Goal: Information Seeking & Learning: Check status

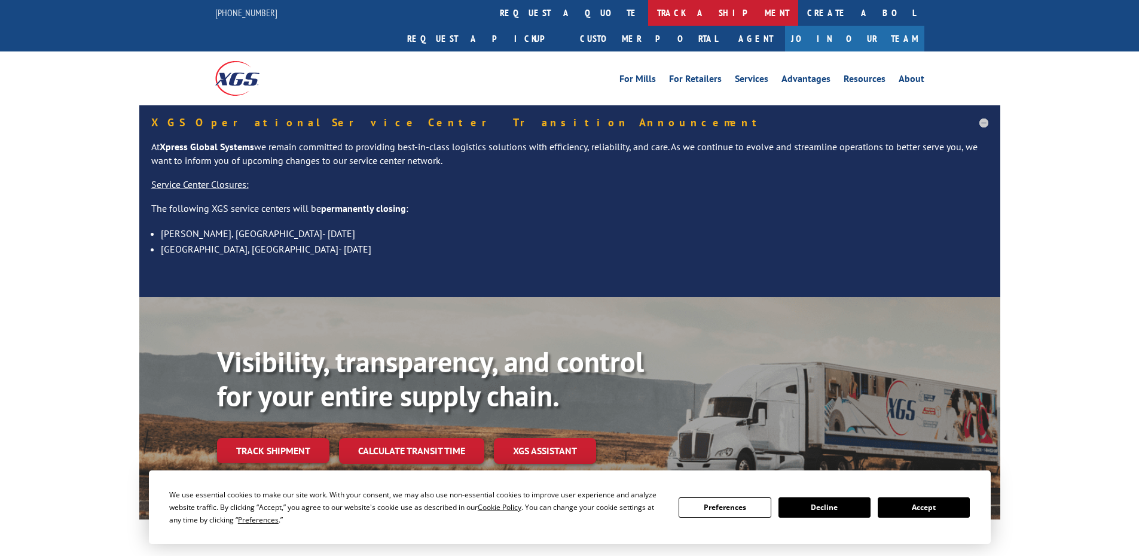
click at [648, 15] on link "track a shipment" at bounding box center [723, 13] width 150 height 26
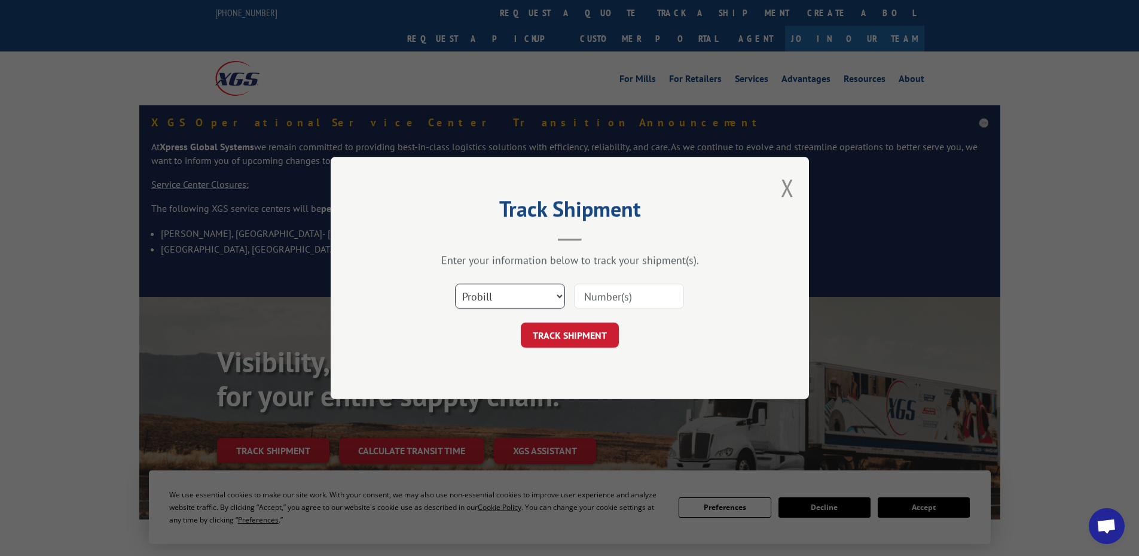
click at [532, 289] on select "Select category... Probill BOL PO" at bounding box center [510, 295] width 110 height 25
select select "bol"
click at [455, 283] on select "Select category... Probill BOL PO" at bounding box center [510, 295] width 110 height 25
click at [588, 295] on input at bounding box center [629, 295] width 110 height 25
paste input "444307"
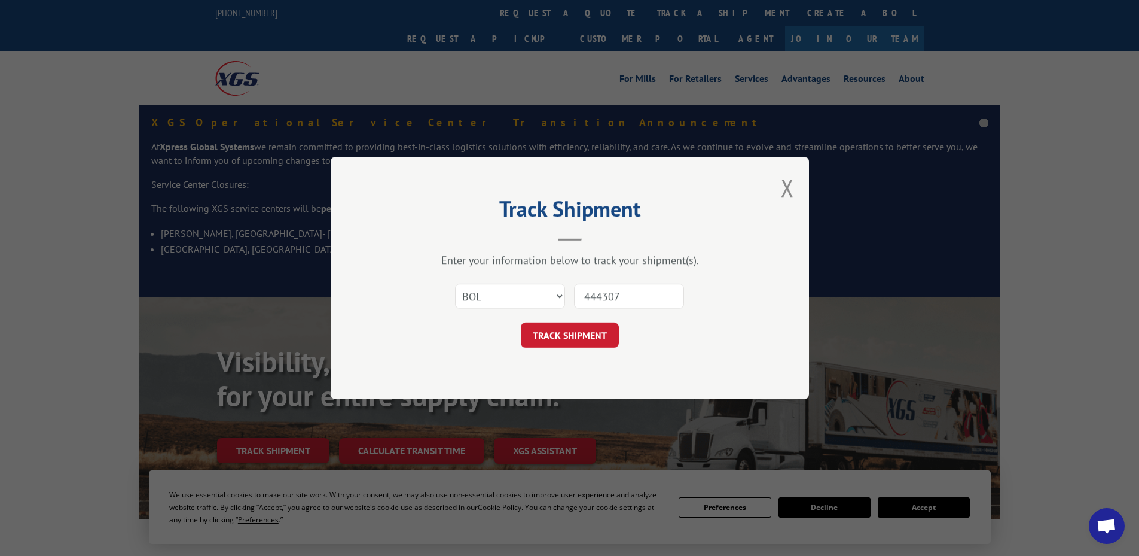
type input "444307"
click at [521, 322] on button "TRACK SHIPMENT" at bounding box center [570, 334] width 98 height 25
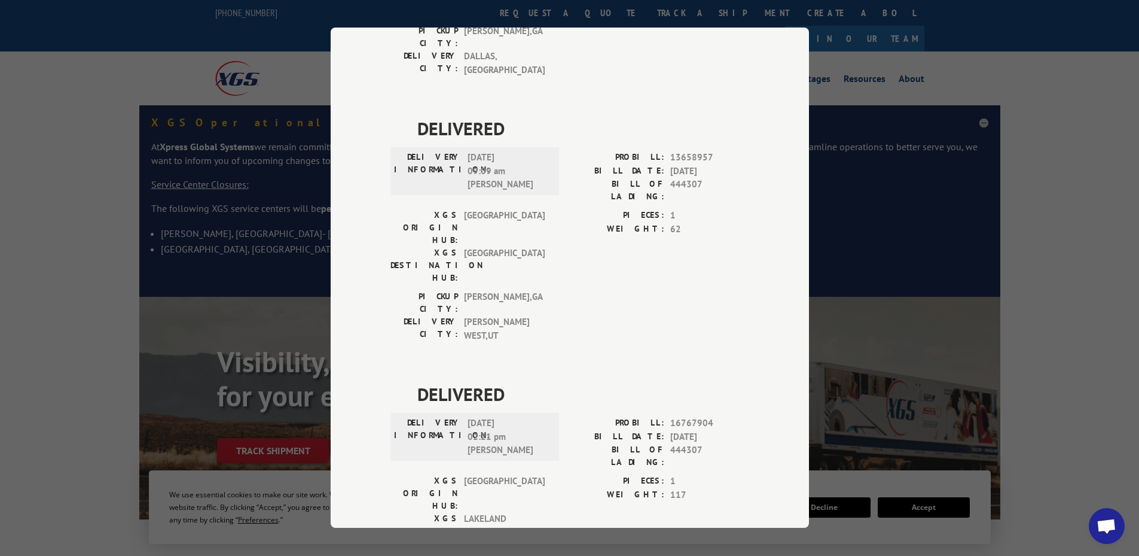
scroll to position [815, 0]
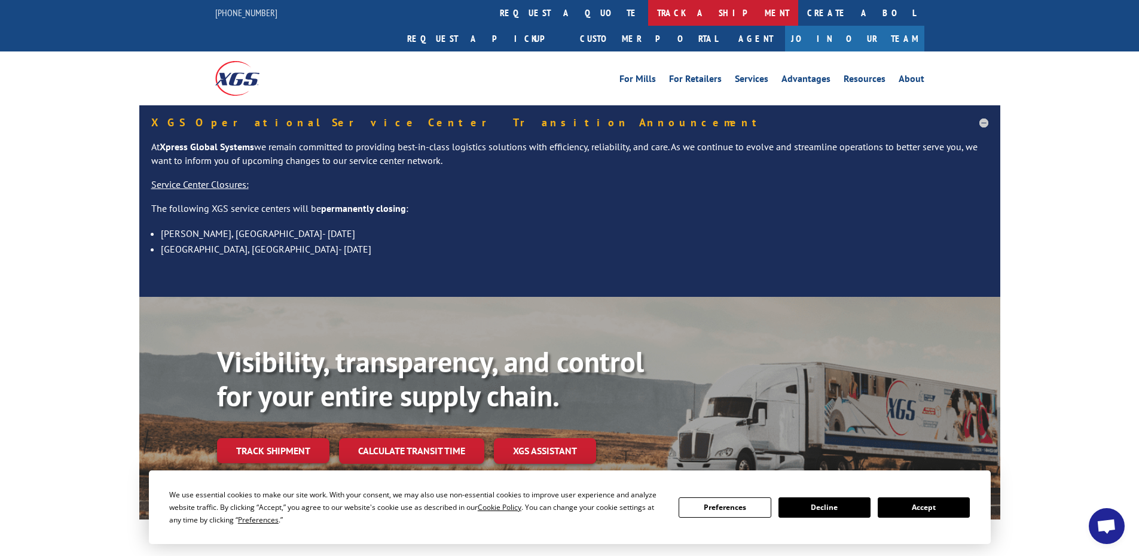
click at [648, 16] on link "track a shipment" at bounding box center [723, 13] width 150 height 26
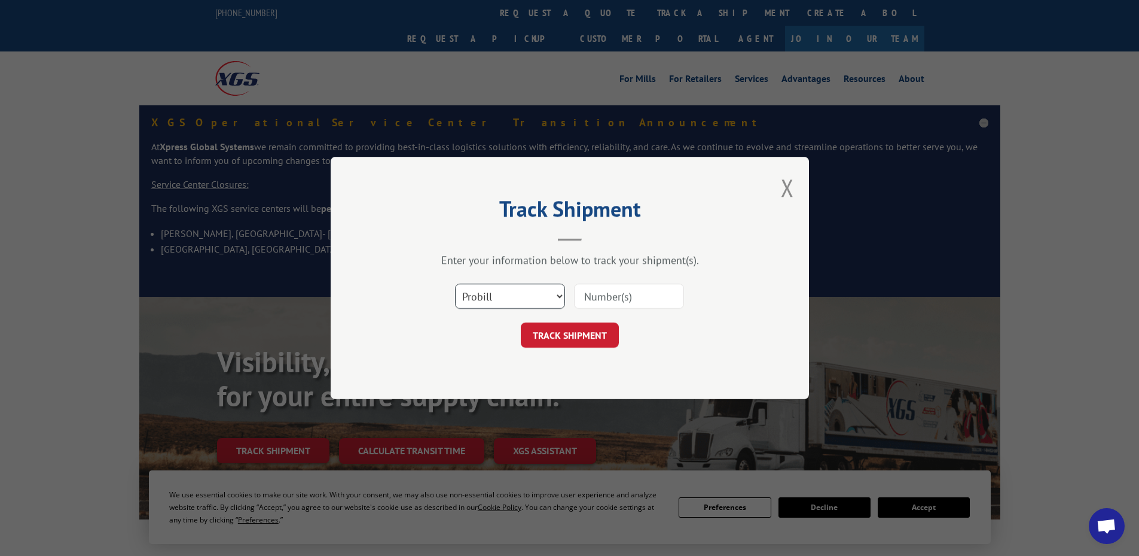
click at [514, 295] on select "Select category... Probill BOL PO" at bounding box center [510, 295] width 110 height 25
select select "bol"
click at [455, 283] on select "Select category... Probill BOL PO" at bounding box center [510, 295] width 110 height 25
click at [600, 294] on input at bounding box center [629, 295] width 110 height 25
paste input "6000329"
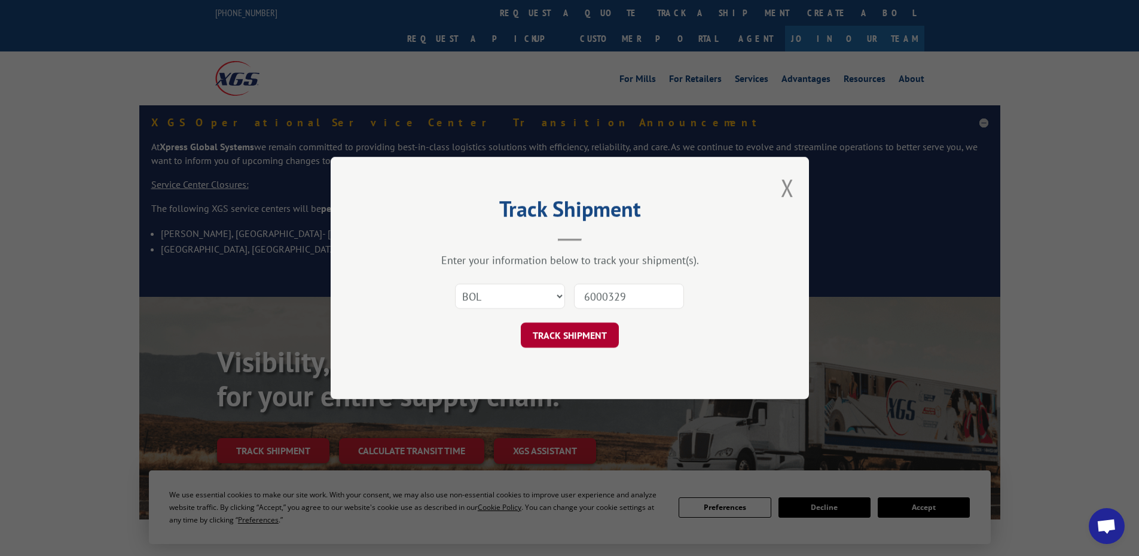
type input "6000329"
click at [577, 343] on button "TRACK SHIPMENT" at bounding box center [570, 334] width 98 height 25
